Goal: Find specific page/section: Find specific page/section

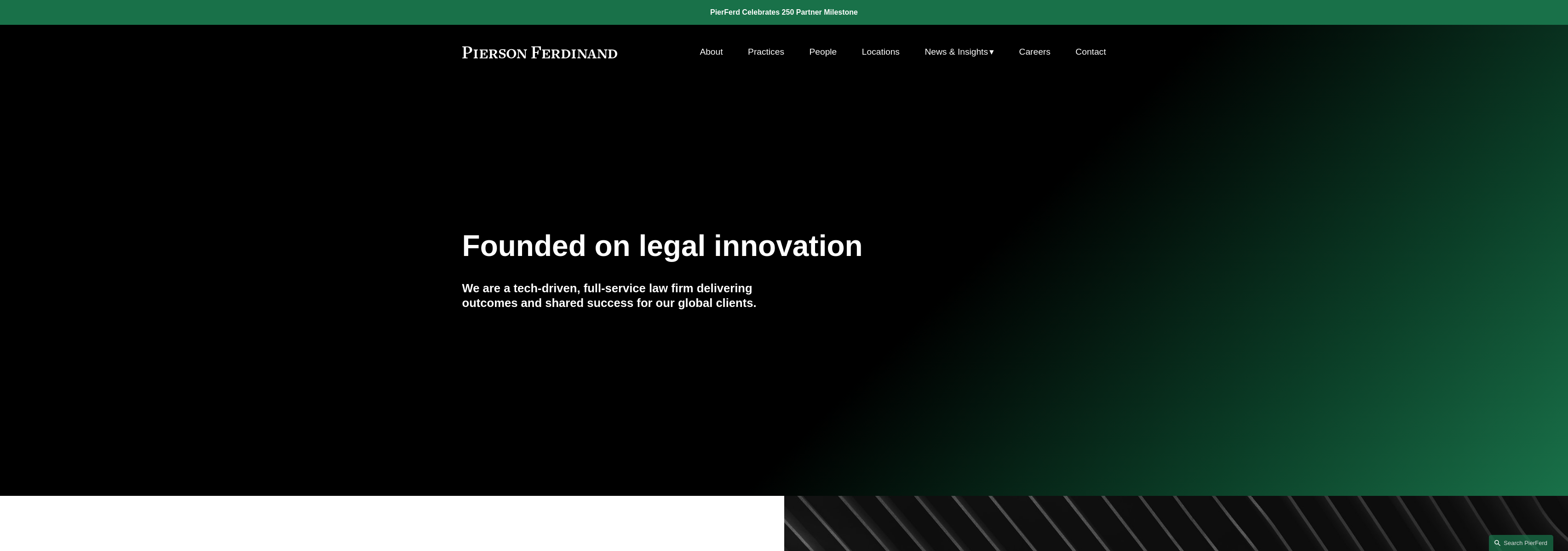
click at [829, 51] on link "People" at bounding box center [823, 52] width 27 height 18
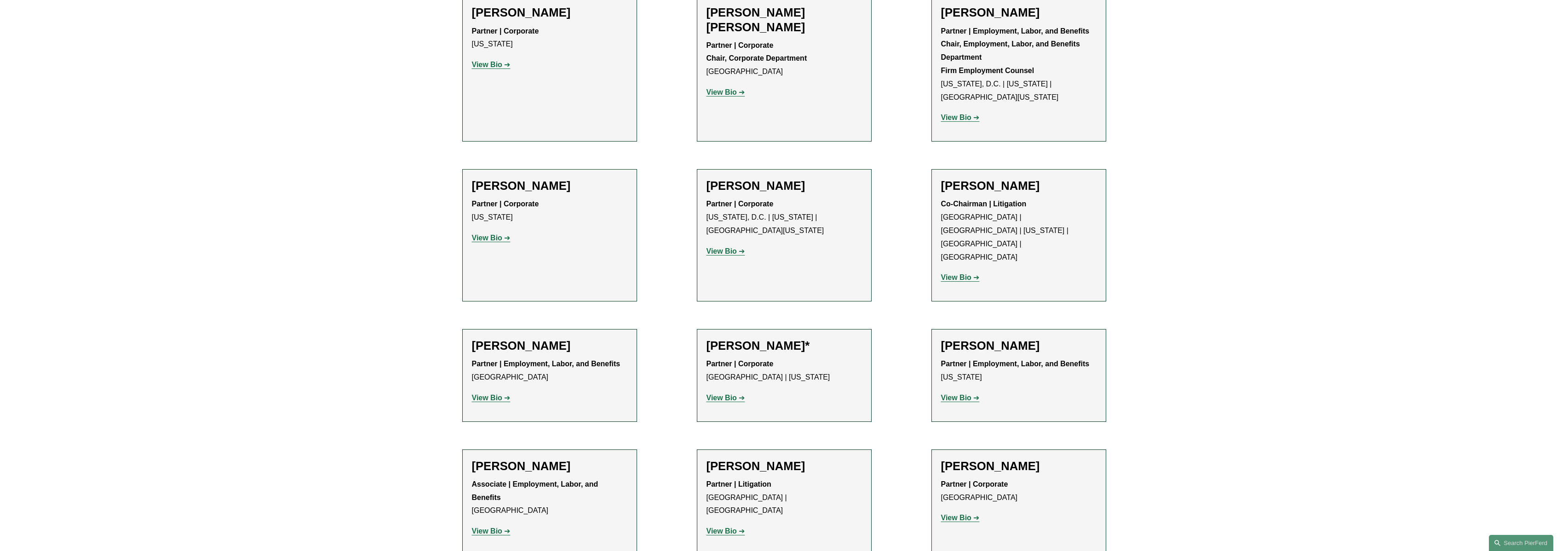
scroll to position [3521, 0]
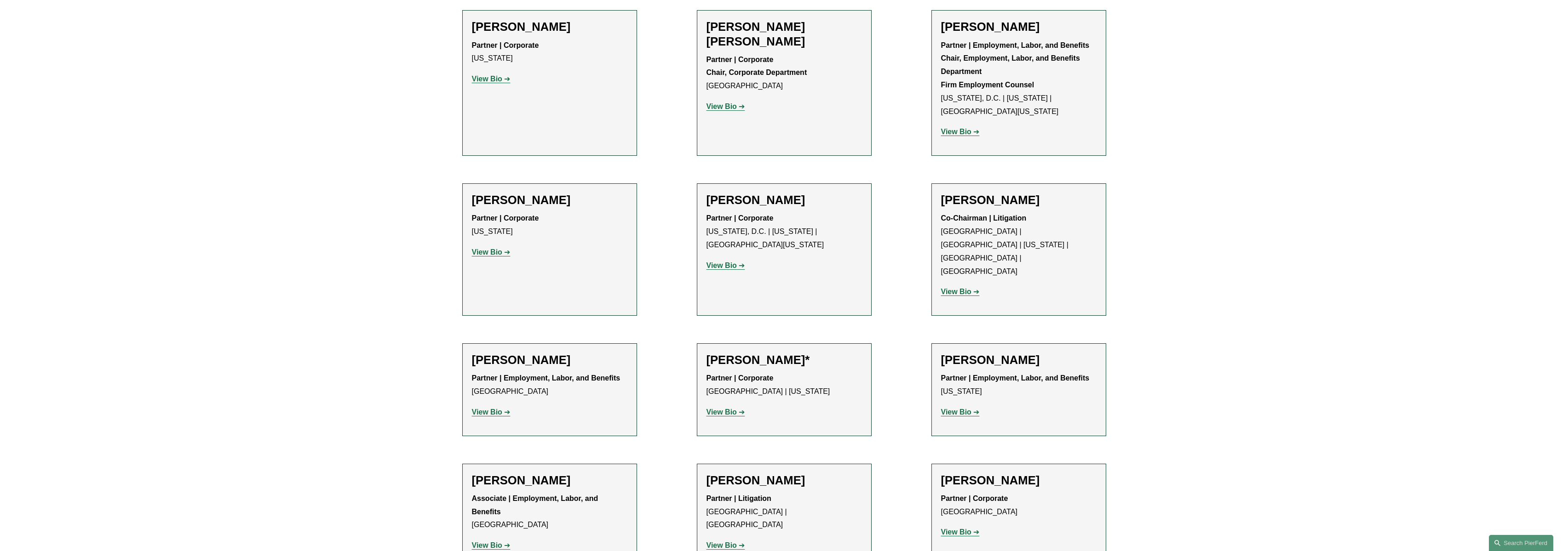
click at [994, 193] on h2 "[PERSON_NAME]" at bounding box center [1019, 200] width 155 height 15
click at [949, 285] on p "View Bio" at bounding box center [1019, 292] width 155 height 14
click at [950, 287] on strong "View Bio" at bounding box center [956, 291] width 30 height 8
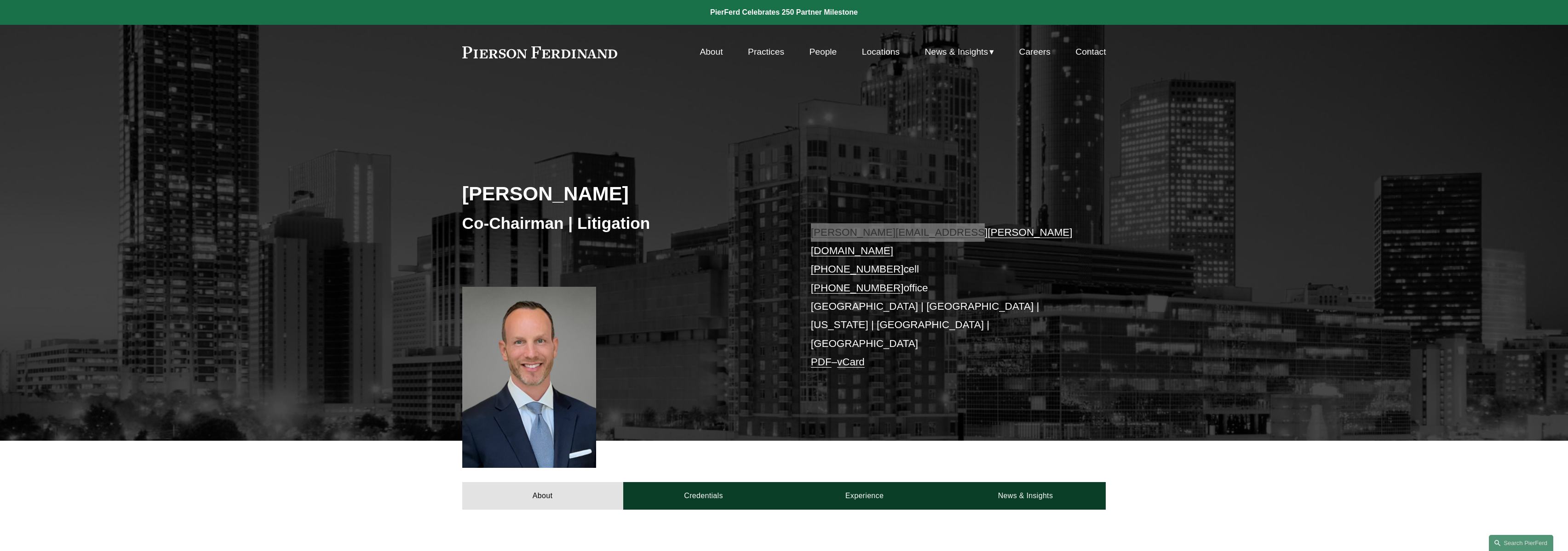
drag, startPoint x: 868, startPoint y: 232, endPoint x: 22, endPoint y: 0, distance: 877.2
